Goal: Task Accomplishment & Management: Complete application form

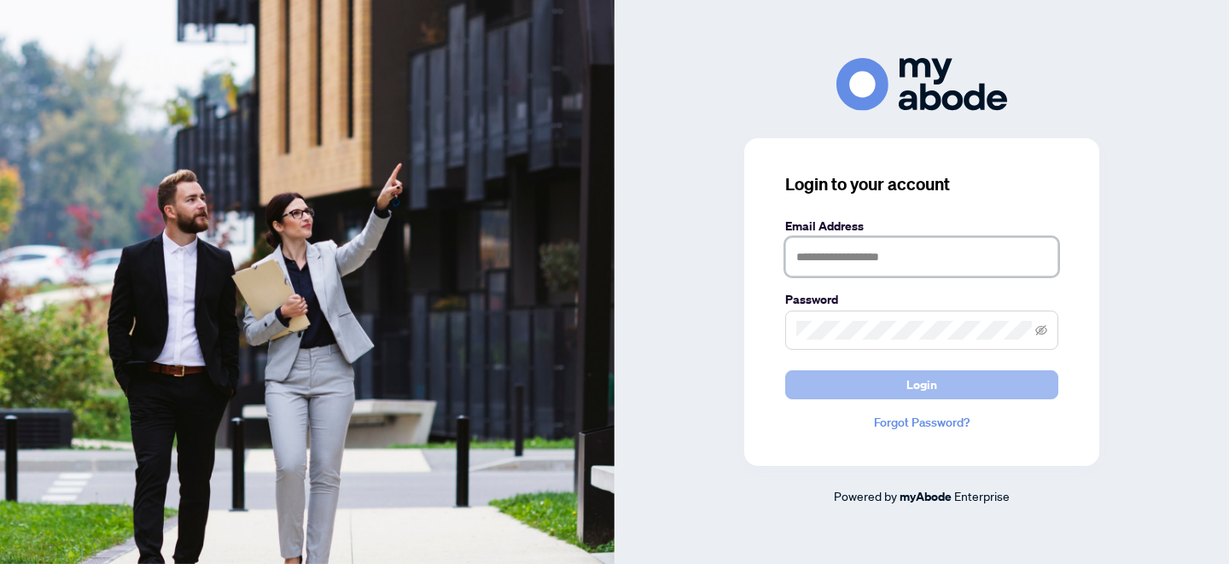
type input "**********"
click at [908, 393] on span "Login" at bounding box center [922, 384] width 31 height 27
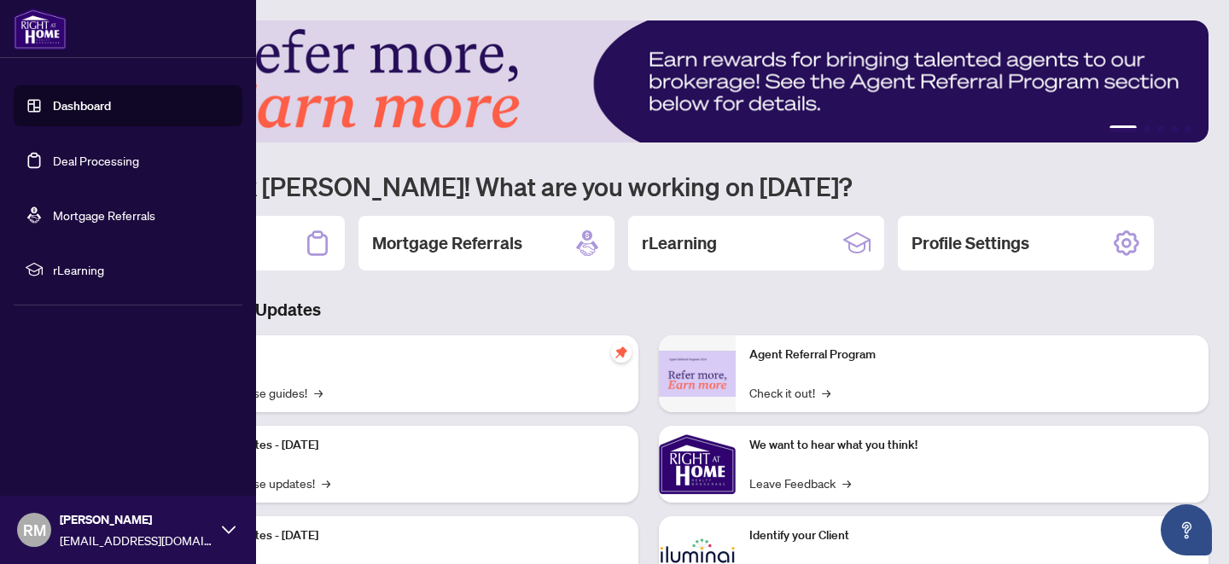
click at [113, 159] on link "Deal Processing" at bounding box center [96, 160] width 86 height 15
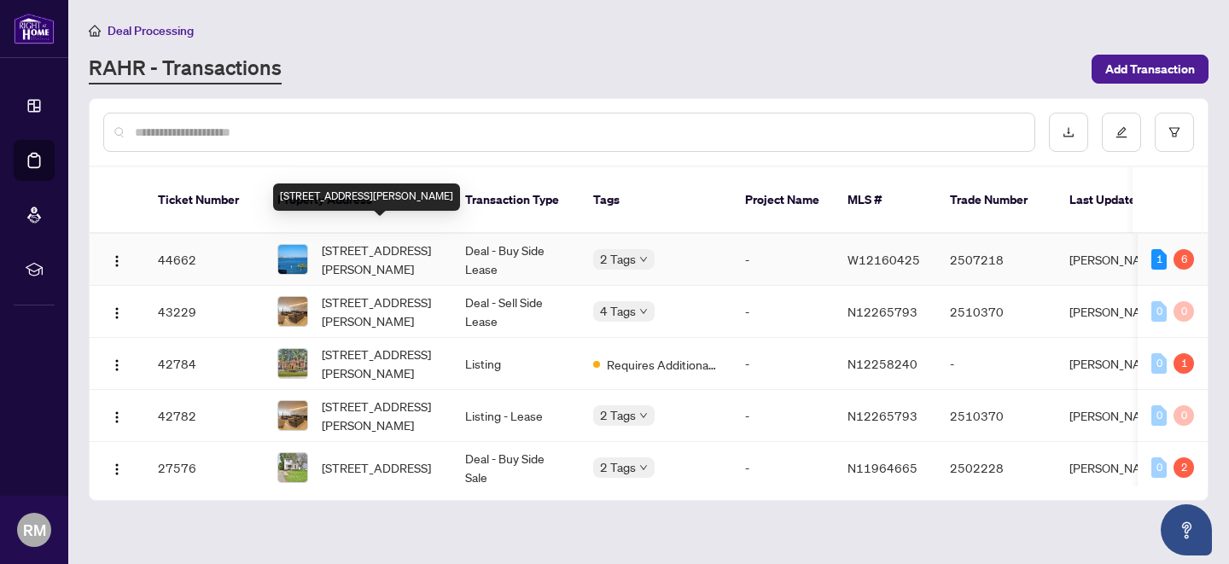
click at [365, 241] on span "[STREET_ADDRESS][PERSON_NAME]" at bounding box center [380, 260] width 116 height 38
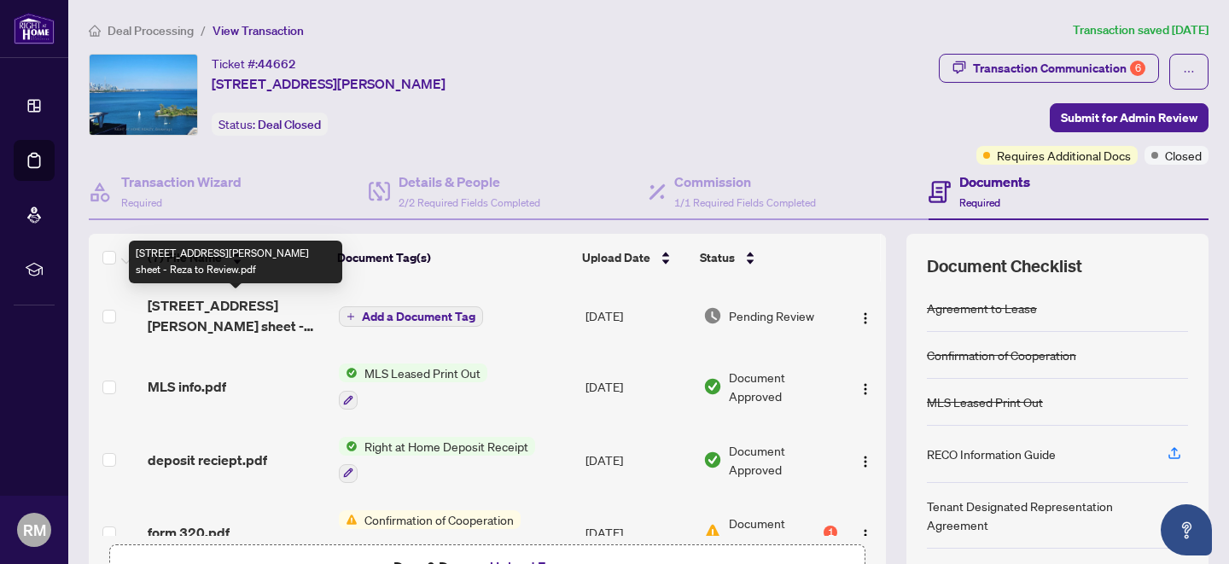
click at [219, 305] on span "[STREET_ADDRESS][PERSON_NAME] sheet - Reza to Review.pdf" at bounding box center [237, 315] width 178 height 41
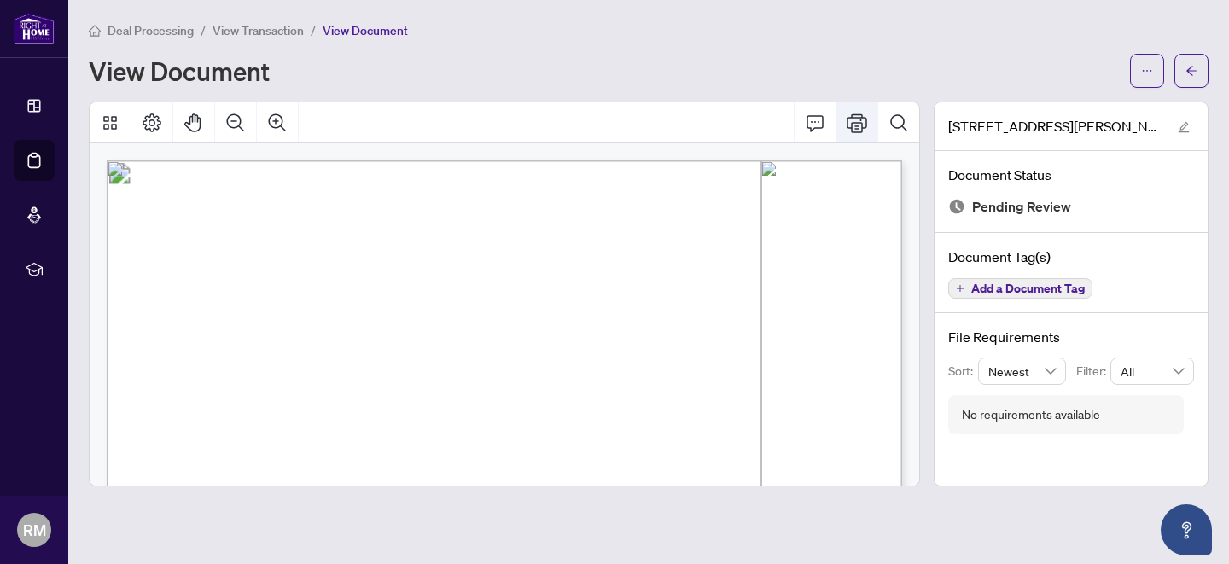
click at [860, 127] on icon "Print" at bounding box center [857, 123] width 20 height 20
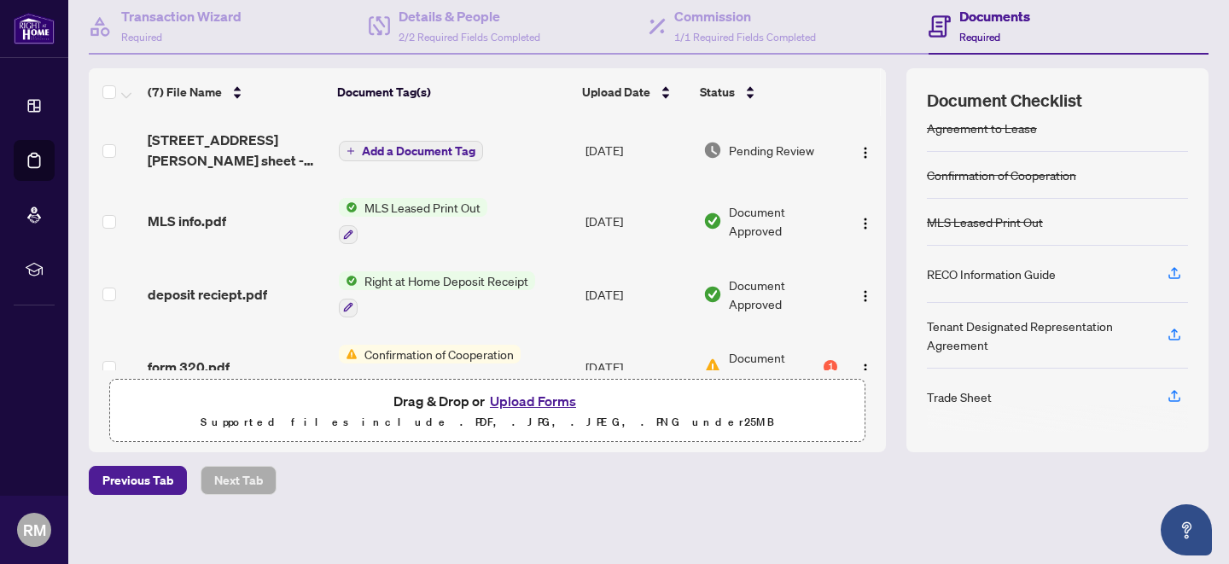
scroll to position [175, 0]
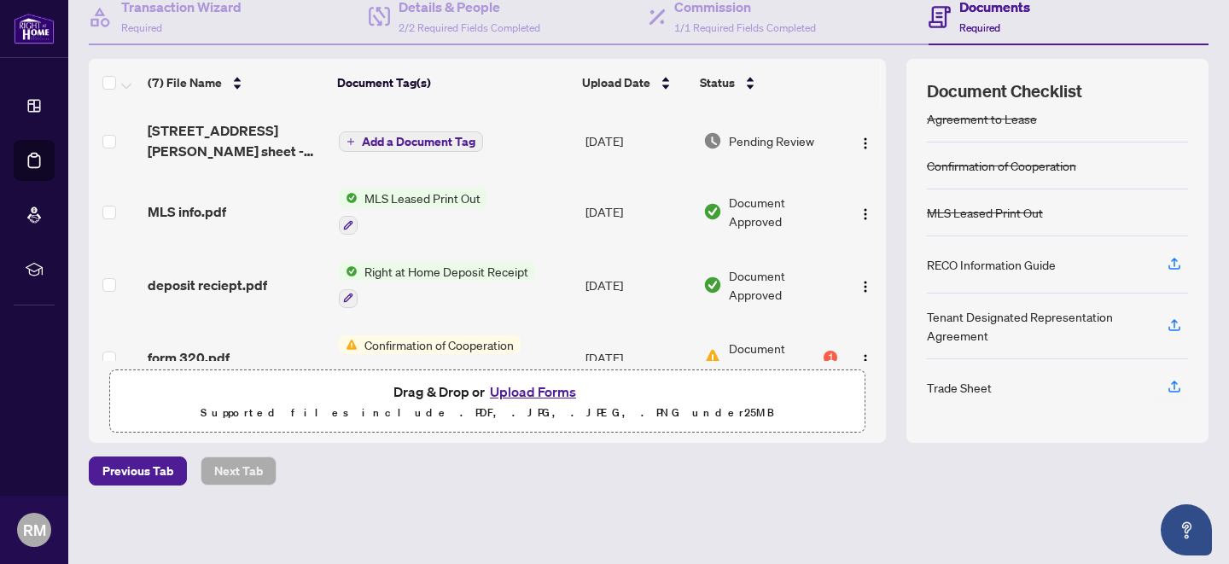
click at [1047, 404] on div at bounding box center [1057, 409] width 261 height 27
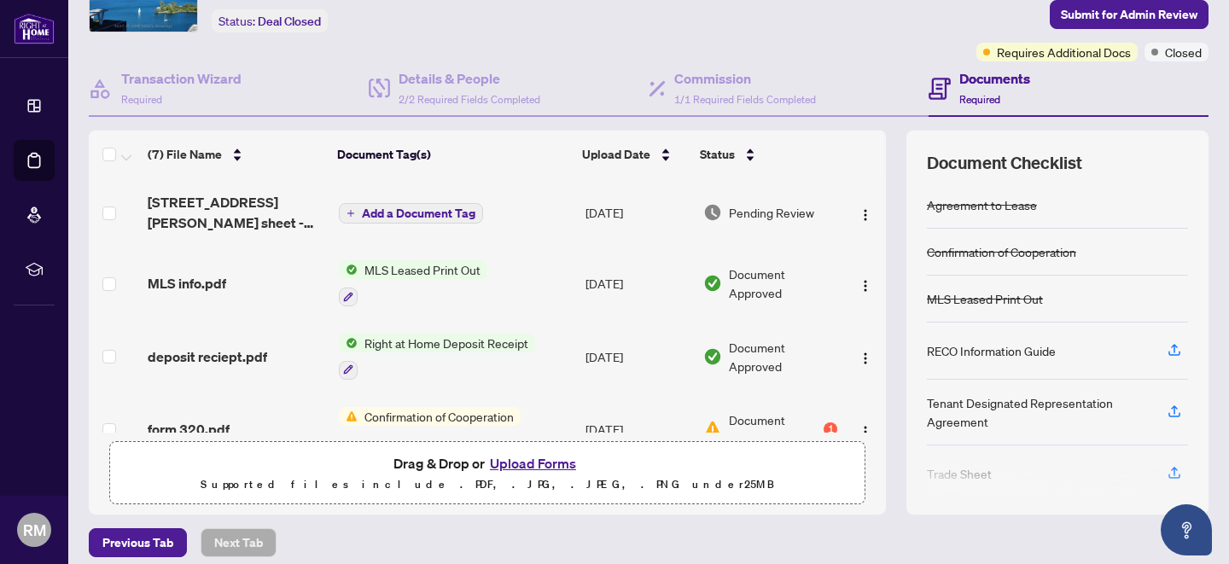
scroll to position [108, 0]
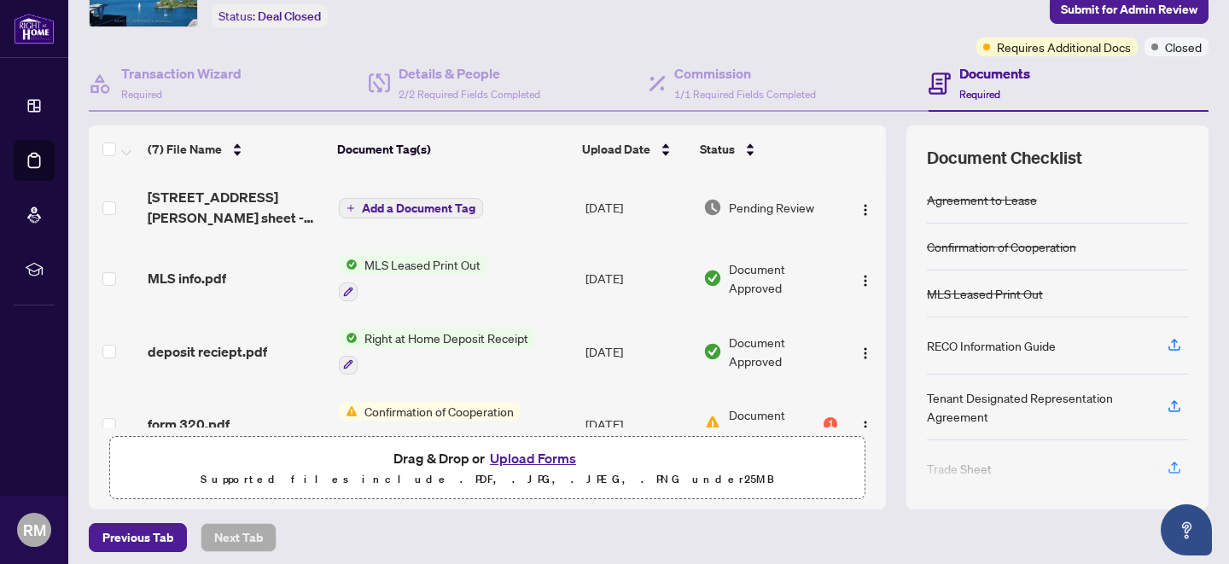
click at [445, 264] on span "MLS Leased Print Out" at bounding box center [423, 264] width 130 height 19
click at [396, 259] on span "MLS Leased Print Out" at bounding box center [423, 264] width 130 height 19
click at [186, 277] on span "MLS info.pdf" at bounding box center [187, 278] width 79 height 20
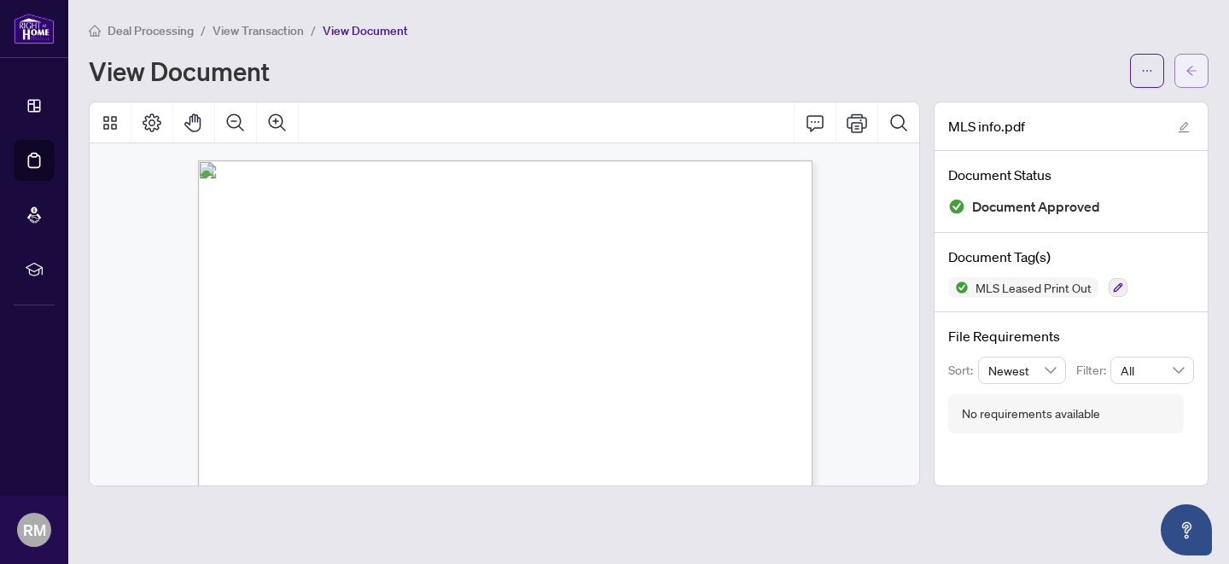
click at [1193, 65] on icon "arrow-left" at bounding box center [1192, 71] width 12 height 12
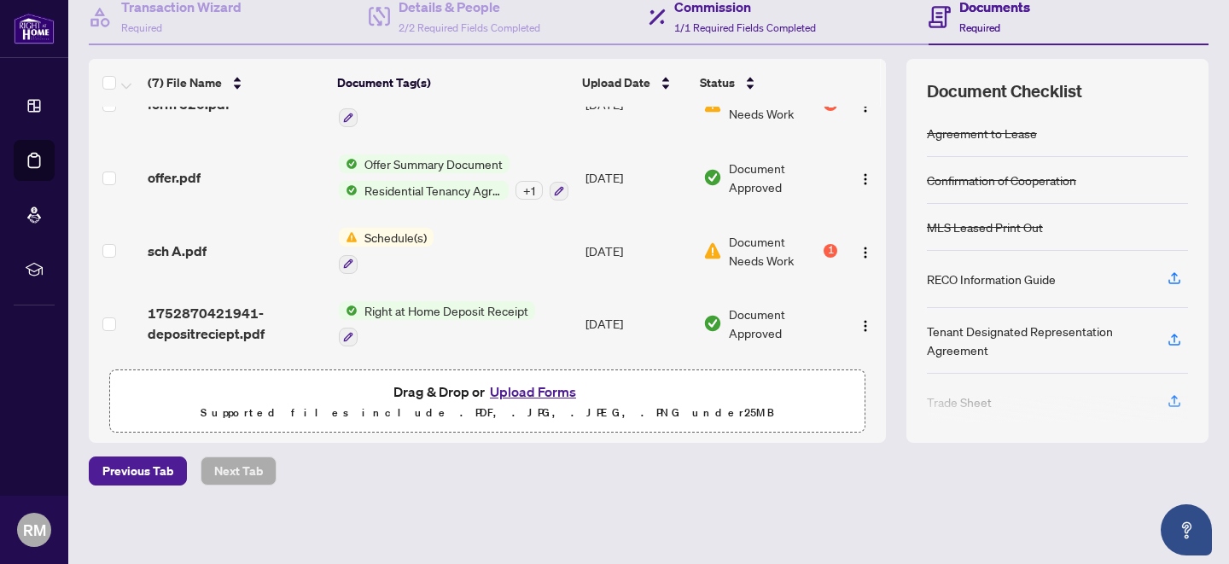
scroll to position [253, 0]
click at [176, 168] on span "offer.pdf" at bounding box center [174, 178] width 53 height 20
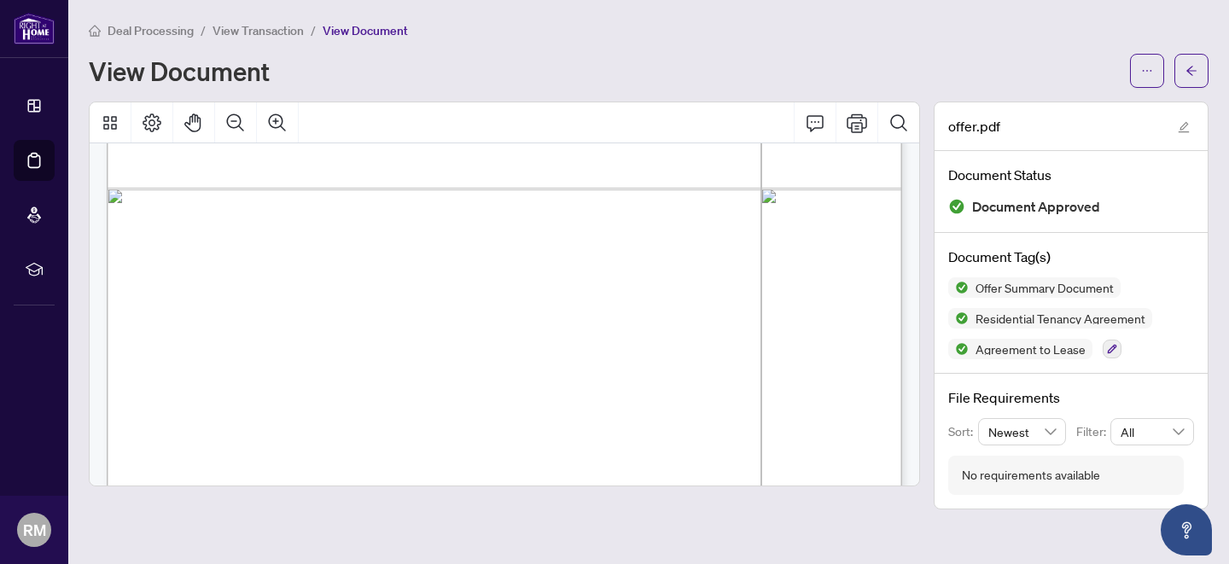
scroll to position [20778, 0]
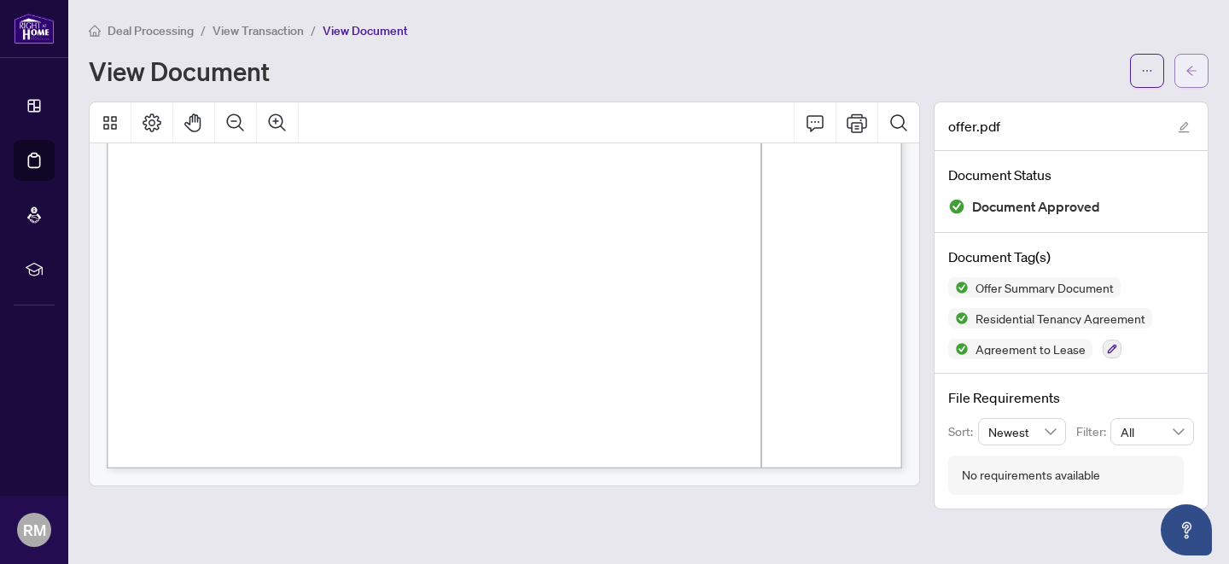
click at [1196, 69] on icon "arrow-left" at bounding box center [1192, 70] width 10 height 9
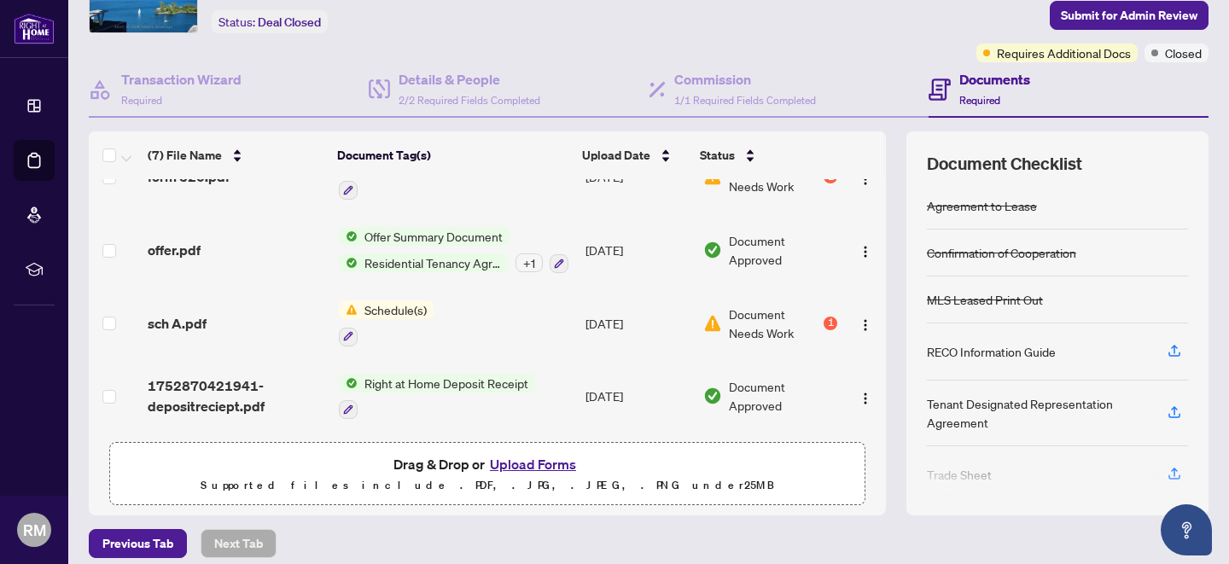
scroll to position [104, 0]
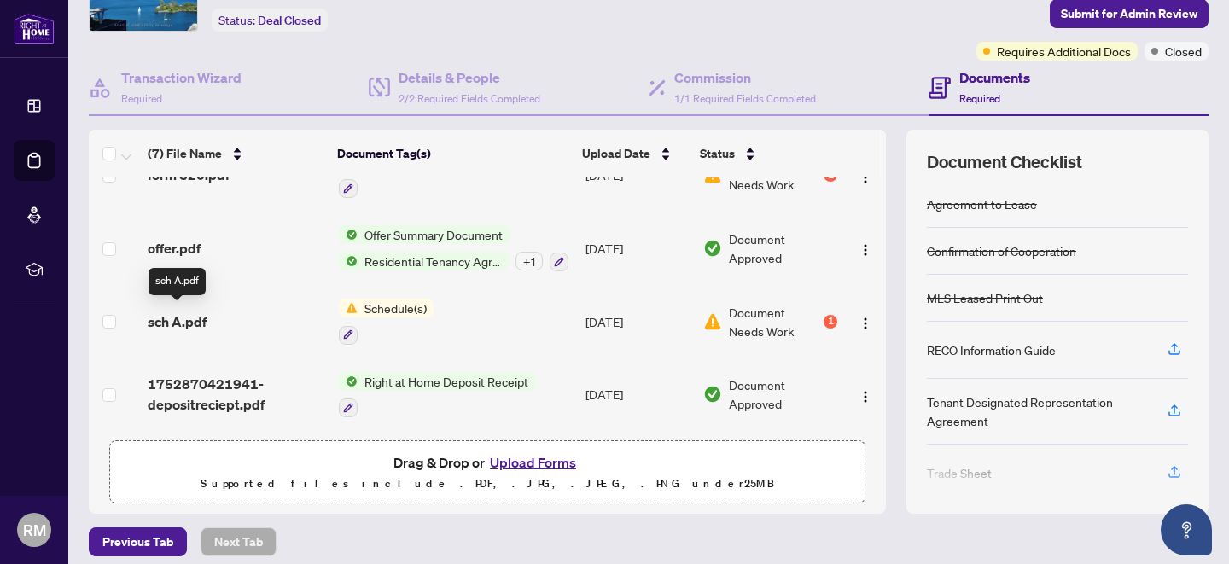
click at [178, 316] on span "sch A.pdf" at bounding box center [177, 322] width 59 height 20
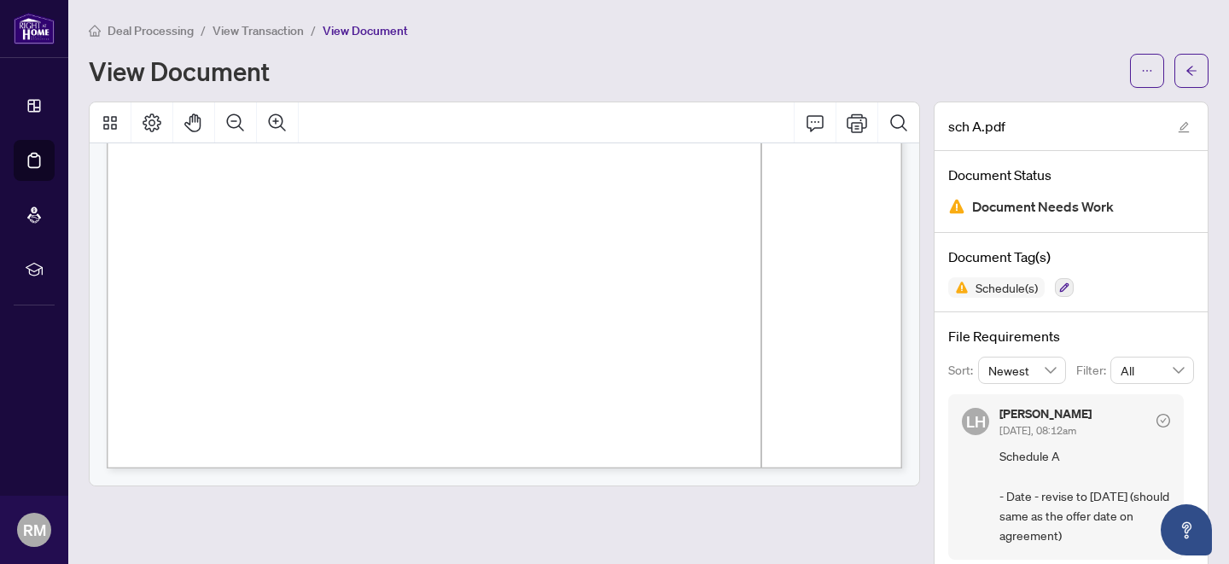
scroll to position [28, 0]
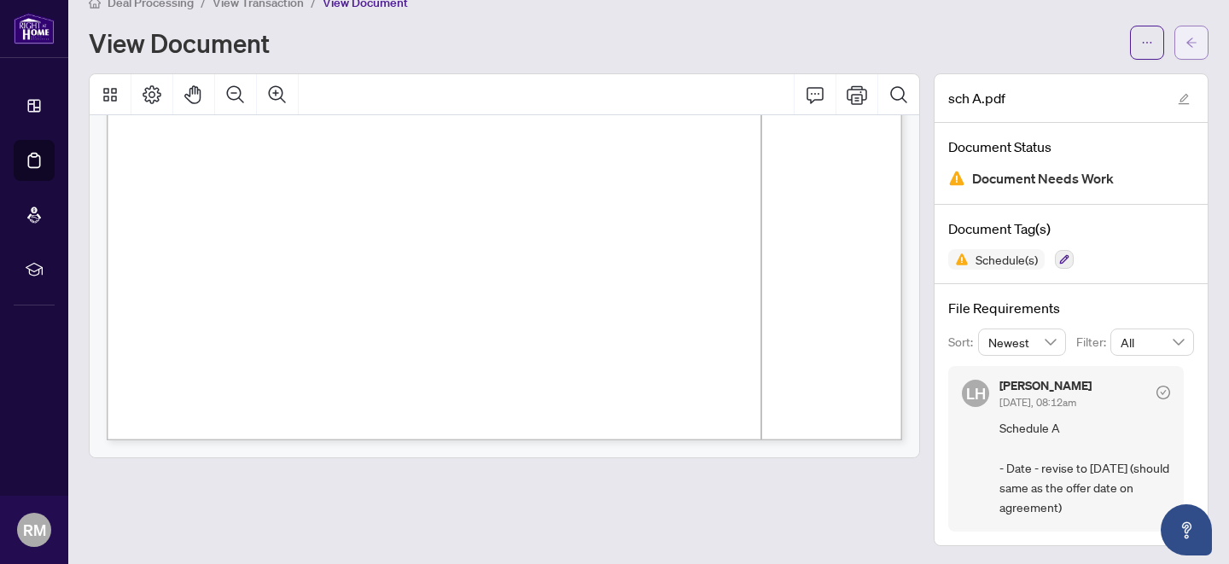
click at [1196, 37] on icon "arrow-left" at bounding box center [1192, 43] width 12 height 12
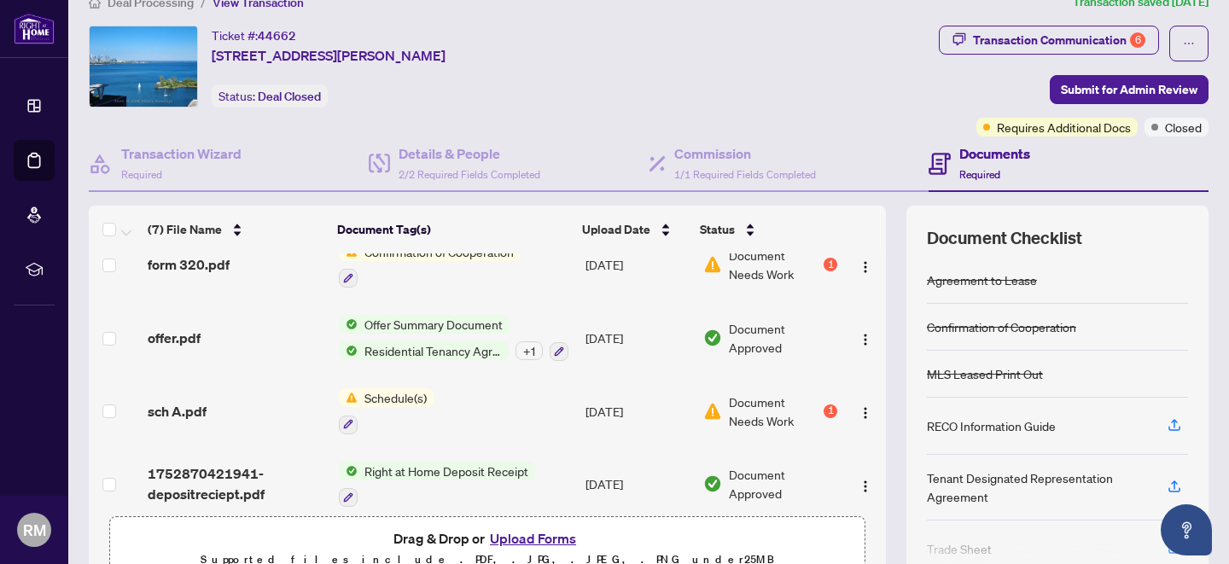
scroll to position [254, 0]
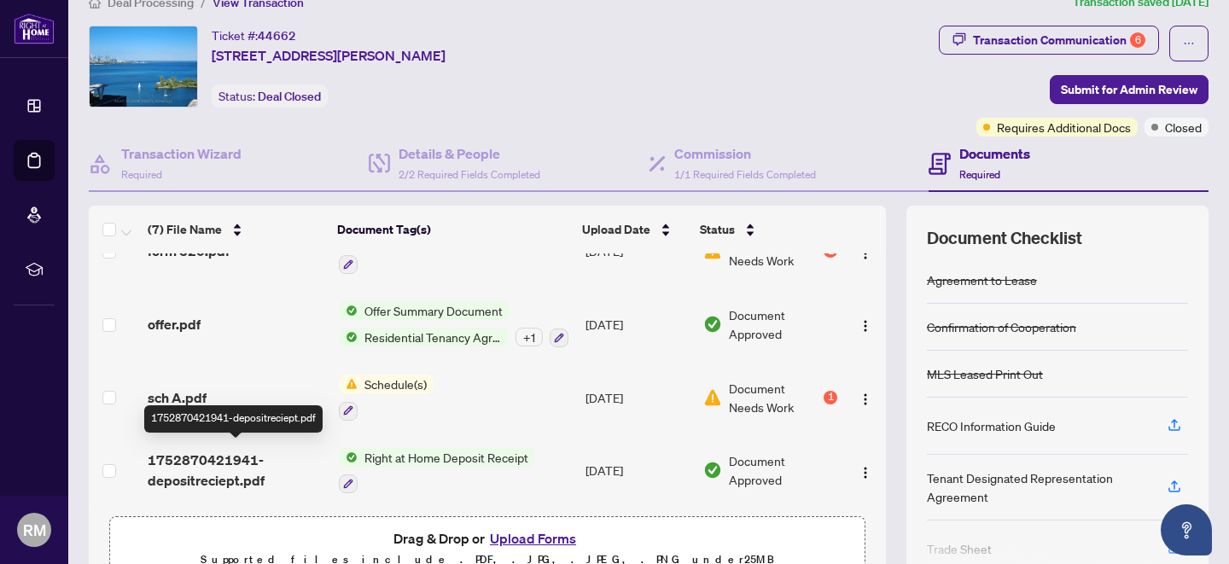
click at [214, 462] on span "1752870421941-depositreciept.pdf" at bounding box center [237, 470] width 178 height 41
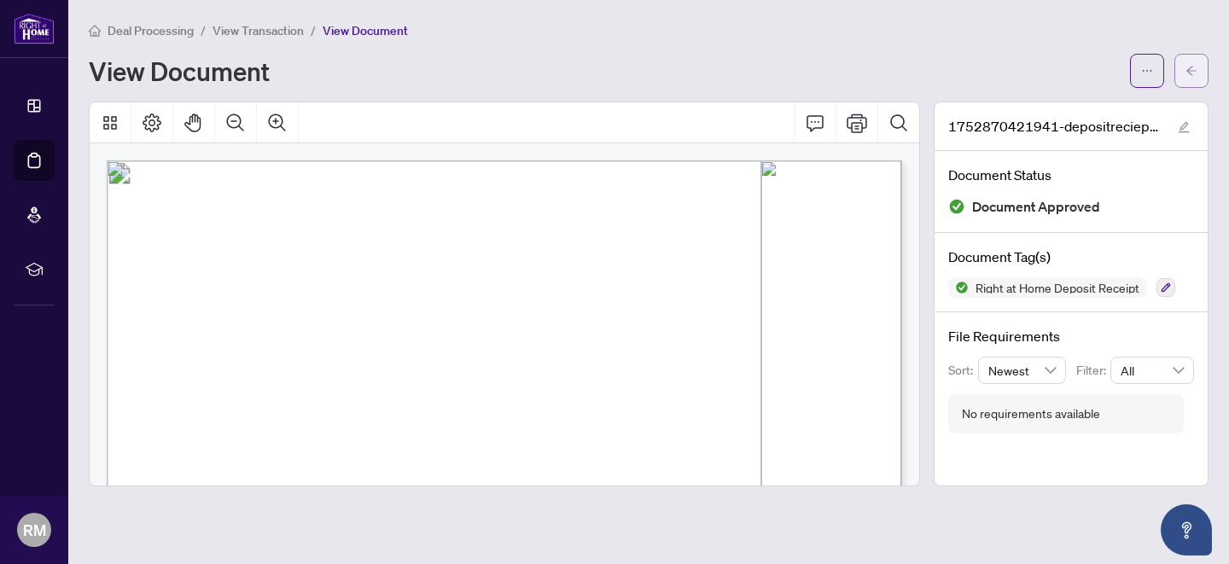
click at [1194, 65] on icon "arrow-left" at bounding box center [1192, 71] width 12 height 12
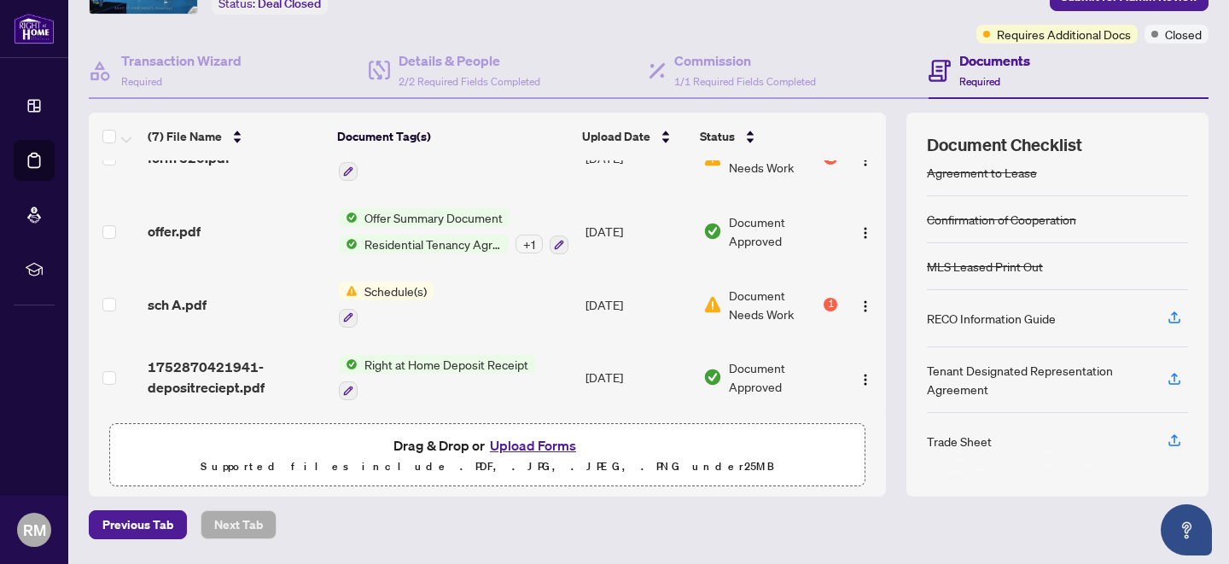
scroll to position [175, 0]
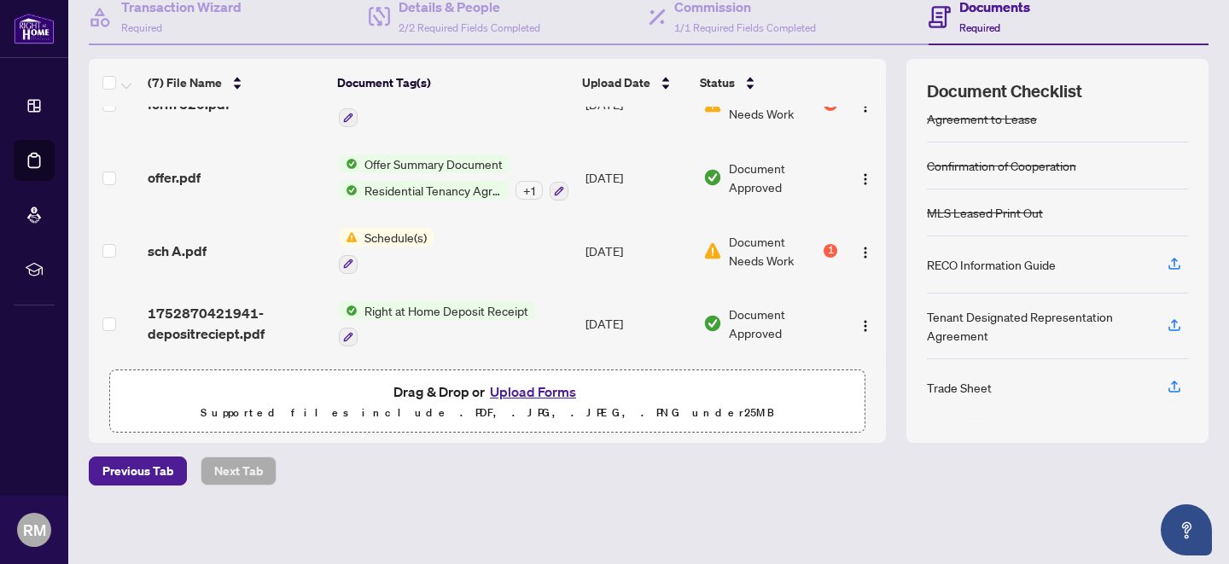
click at [527, 392] on button "Upload Forms" at bounding box center [533, 392] width 96 height 22
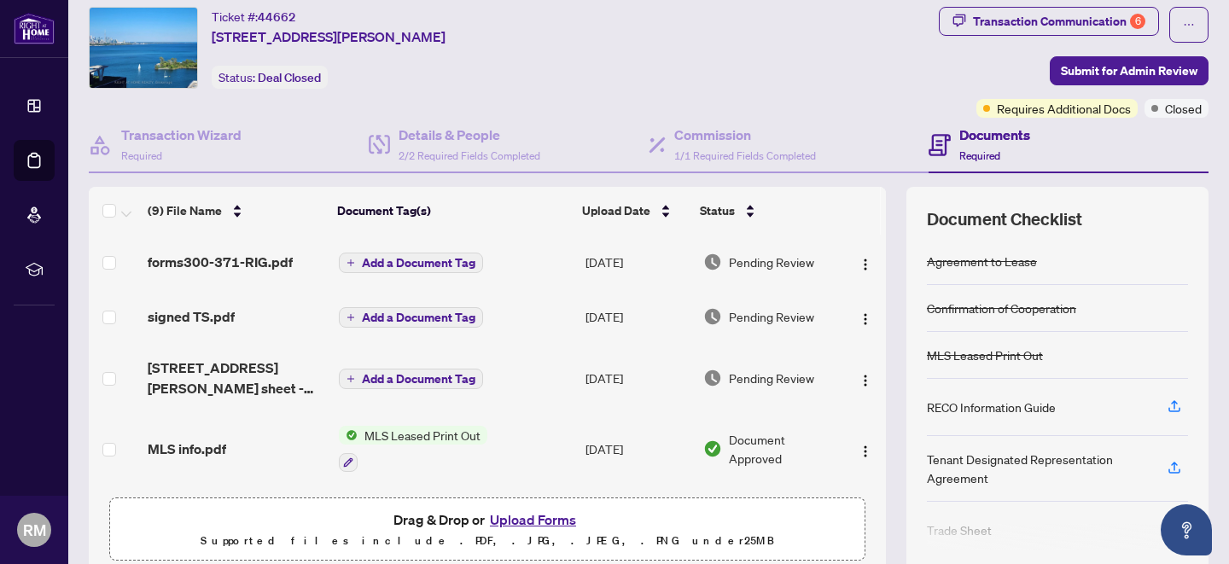
scroll to position [0, 0]
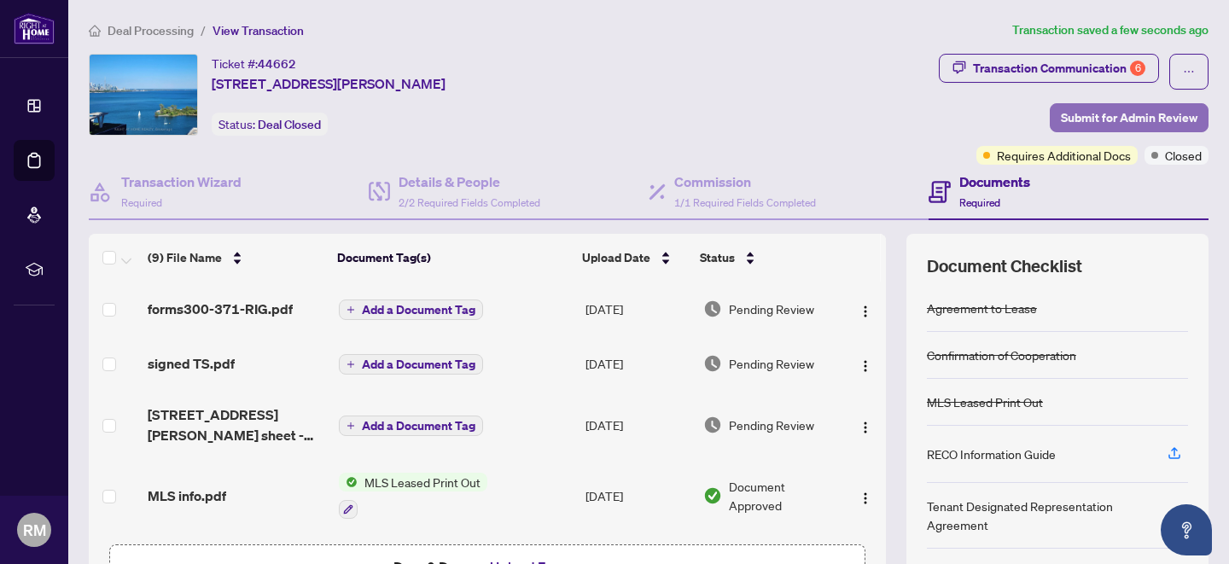
click at [1111, 109] on span "Submit for Admin Review" at bounding box center [1129, 117] width 137 height 27
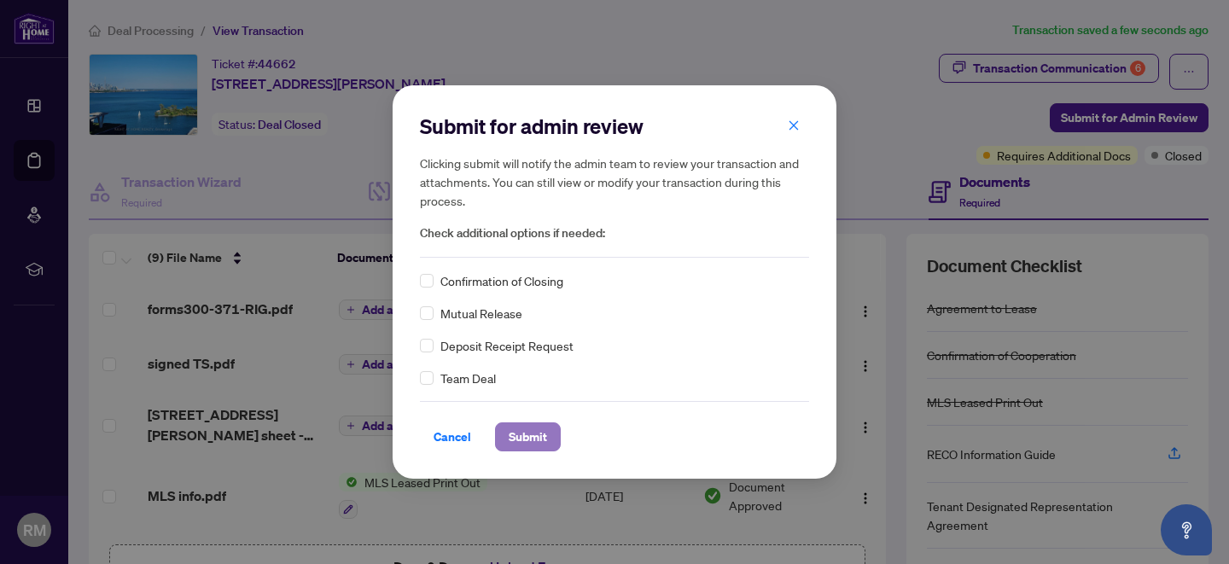
click at [533, 437] on span "Submit" at bounding box center [528, 436] width 38 height 27
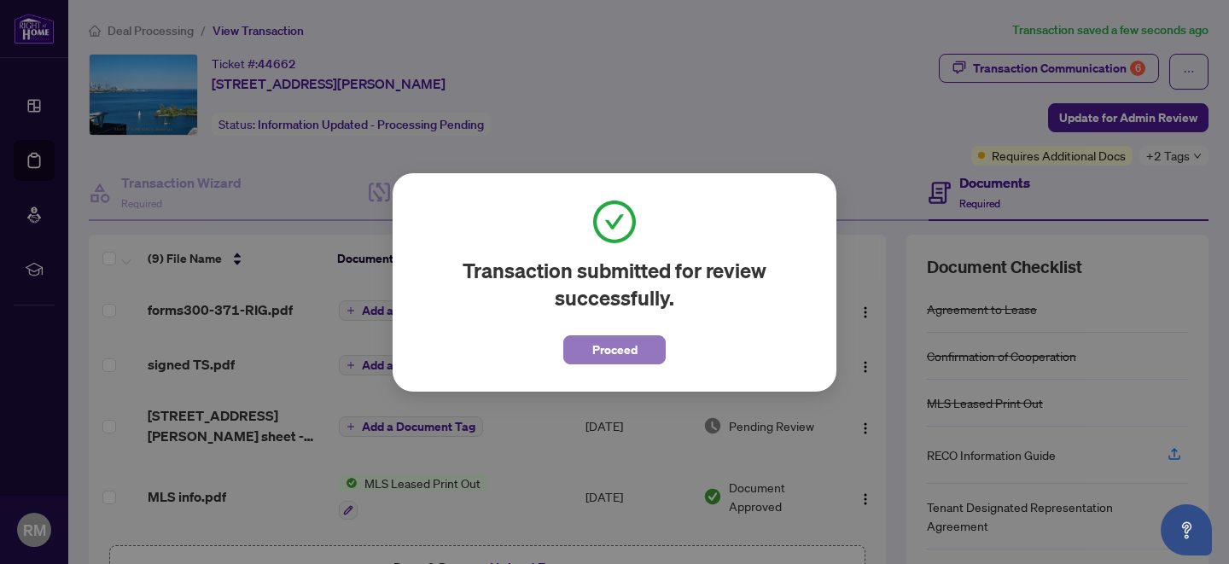
click at [618, 347] on span "Proceed" at bounding box center [614, 349] width 45 height 27
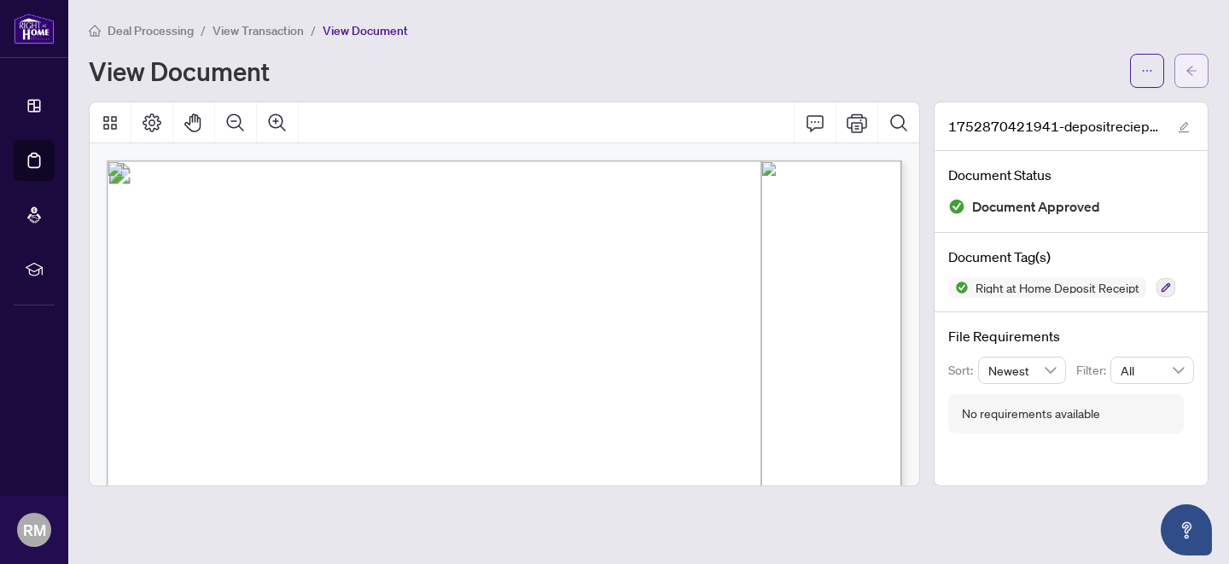
click at [1195, 70] on icon "arrow-left" at bounding box center [1192, 70] width 10 height 9
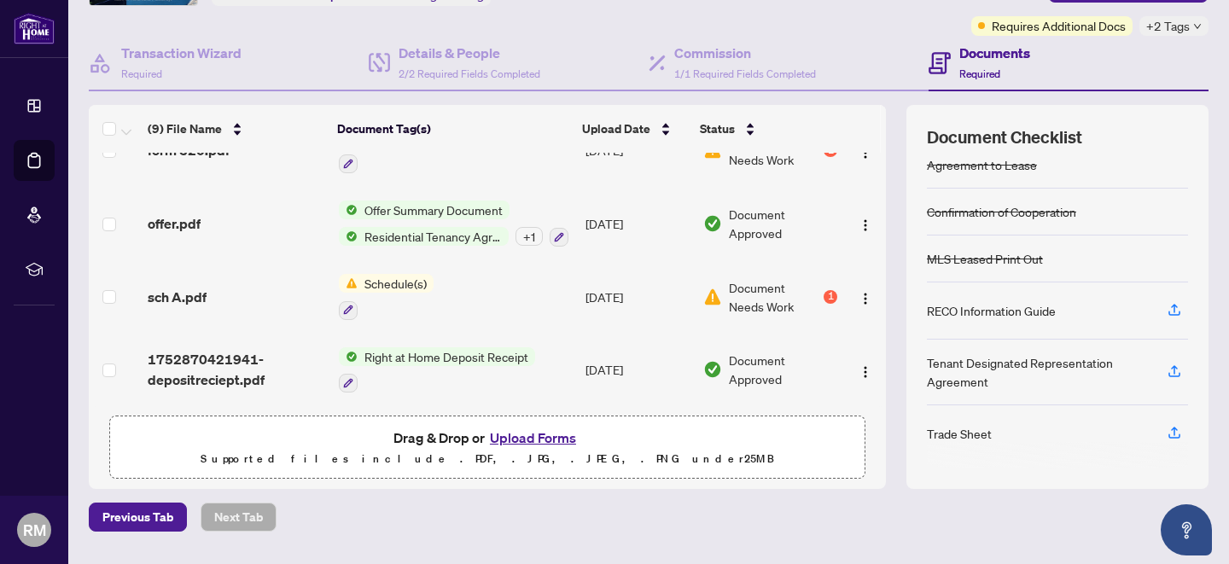
scroll to position [176, 0]
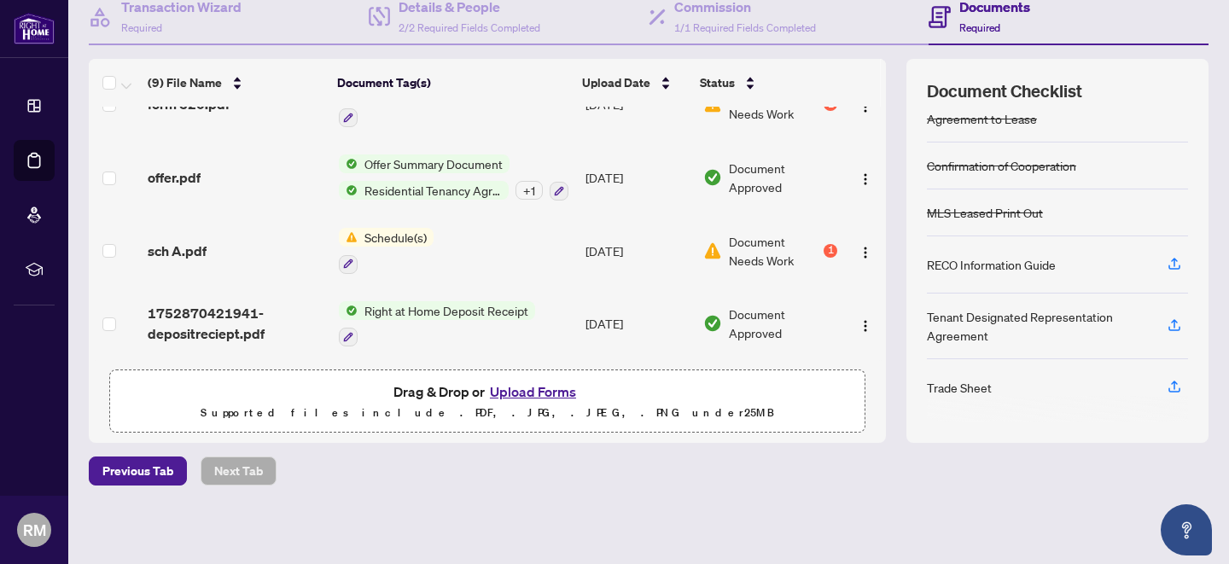
click at [537, 391] on button "Upload Forms" at bounding box center [533, 392] width 96 height 22
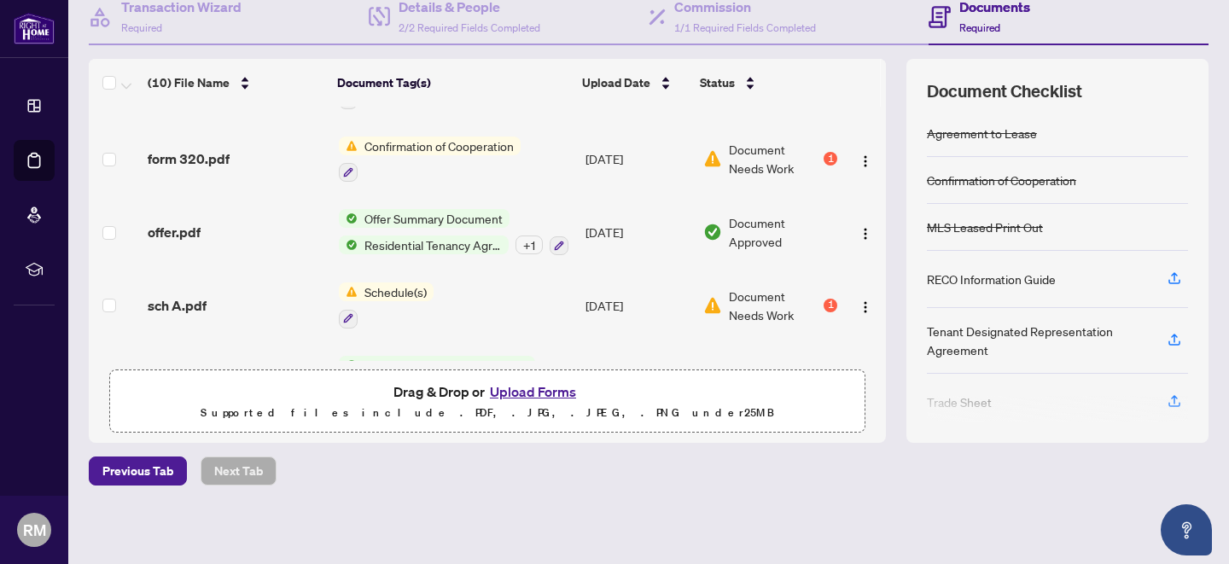
click at [546, 390] on button "Upload Forms" at bounding box center [533, 392] width 96 height 22
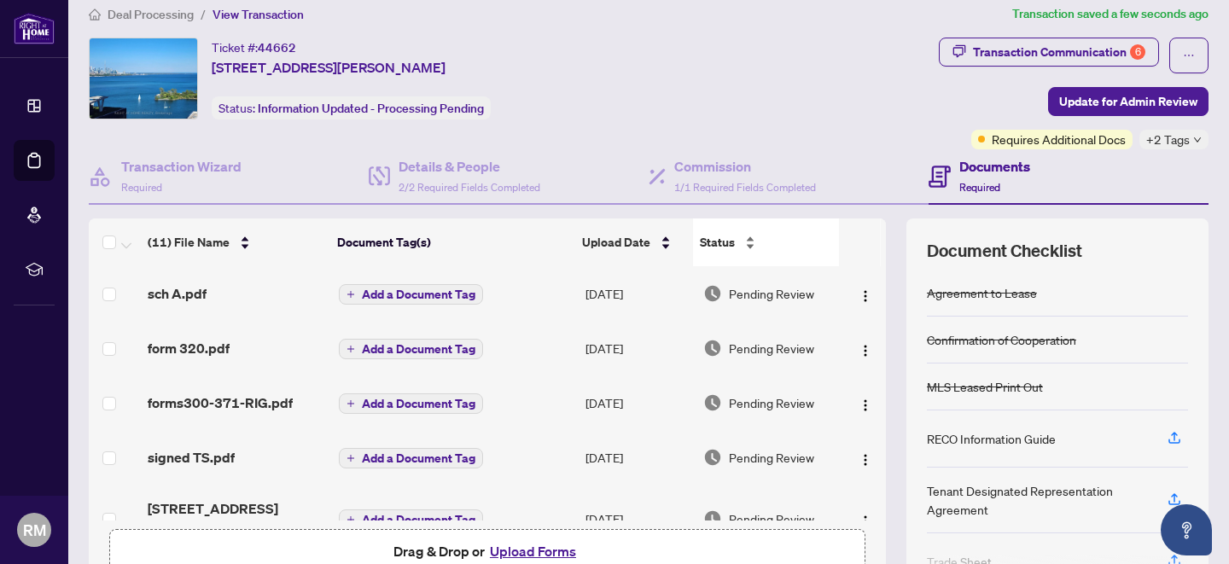
scroll to position [0, 0]
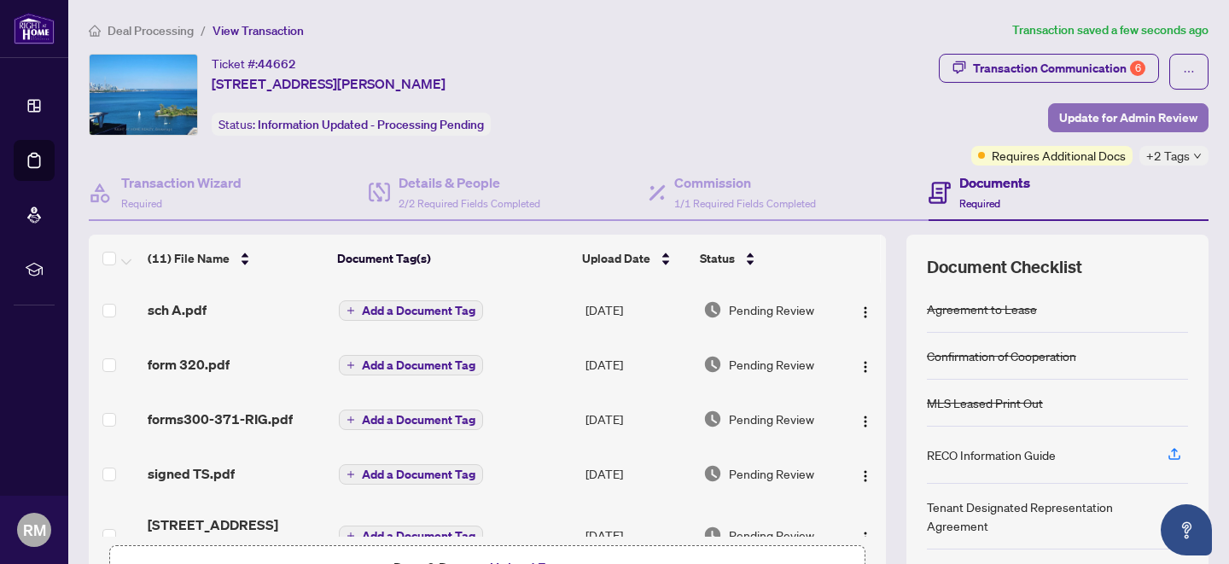
click at [1129, 115] on span "Update for Admin Review" at bounding box center [1128, 117] width 138 height 27
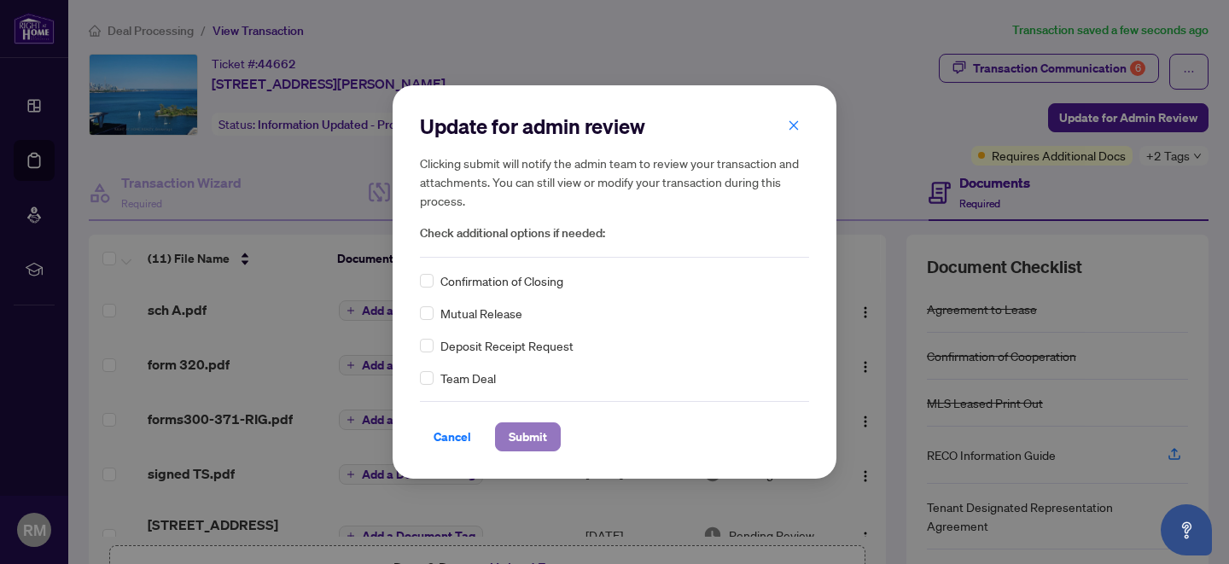
click at [534, 436] on span "Submit" at bounding box center [528, 436] width 38 height 27
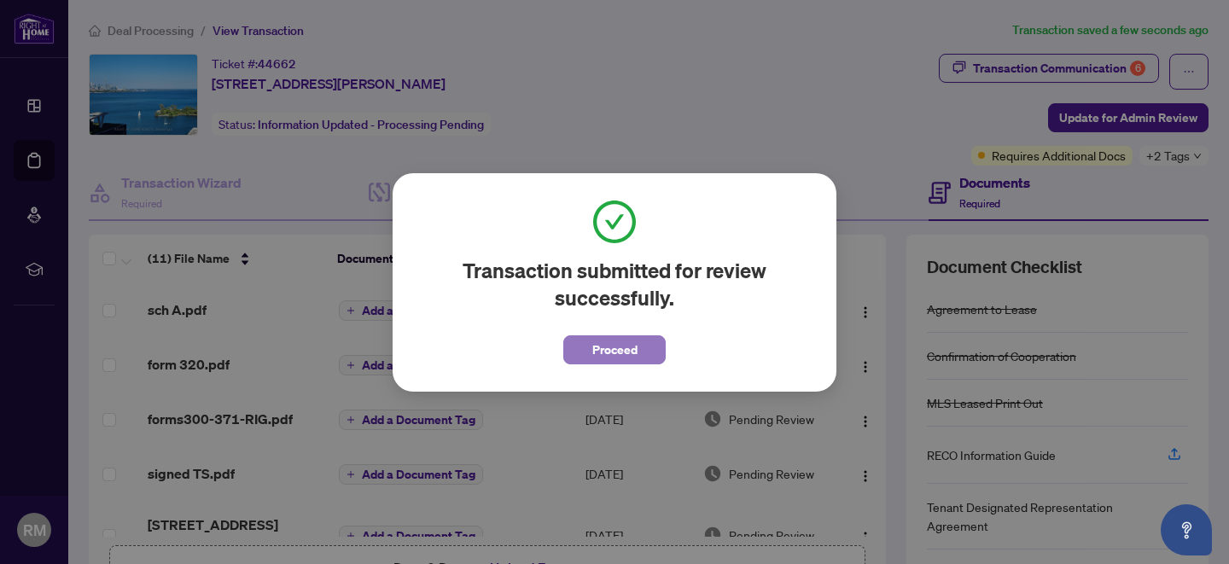
click at [615, 350] on span "Proceed" at bounding box center [614, 349] width 45 height 27
